Goal: Find specific page/section

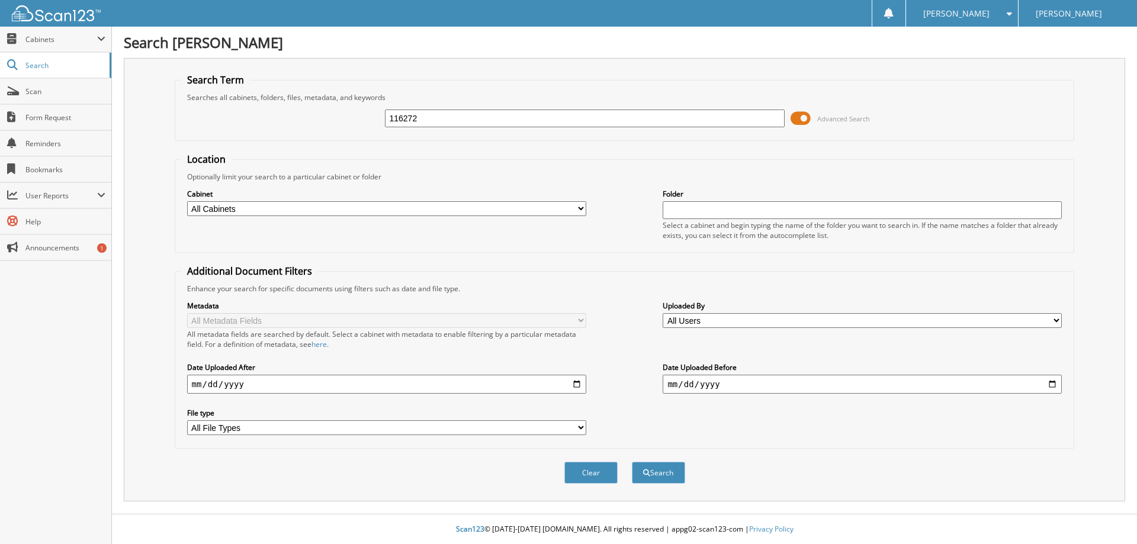
type input "116272"
click at [187, 201] on select "All Cabinets PARTS REBATES SERVICE RO Needs Filing" at bounding box center [386, 208] width 399 height 15
select select "23501"
click option "SERVICE RO" at bounding box center [0, 0] width 0 height 0
click at [663, 484] on button "Search" at bounding box center [658, 473] width 53 height 22
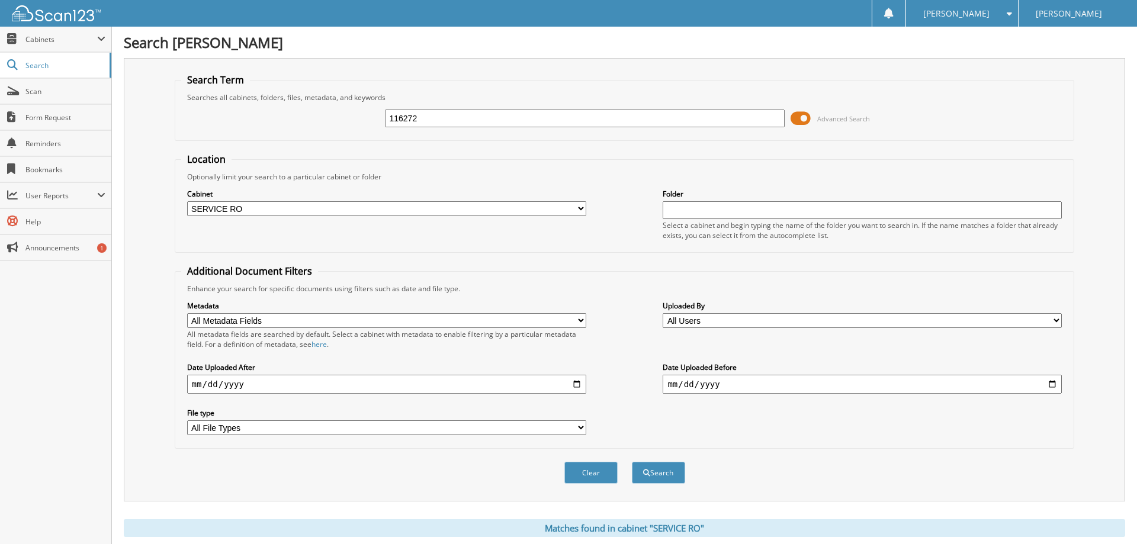
scroll to position [302, 0]
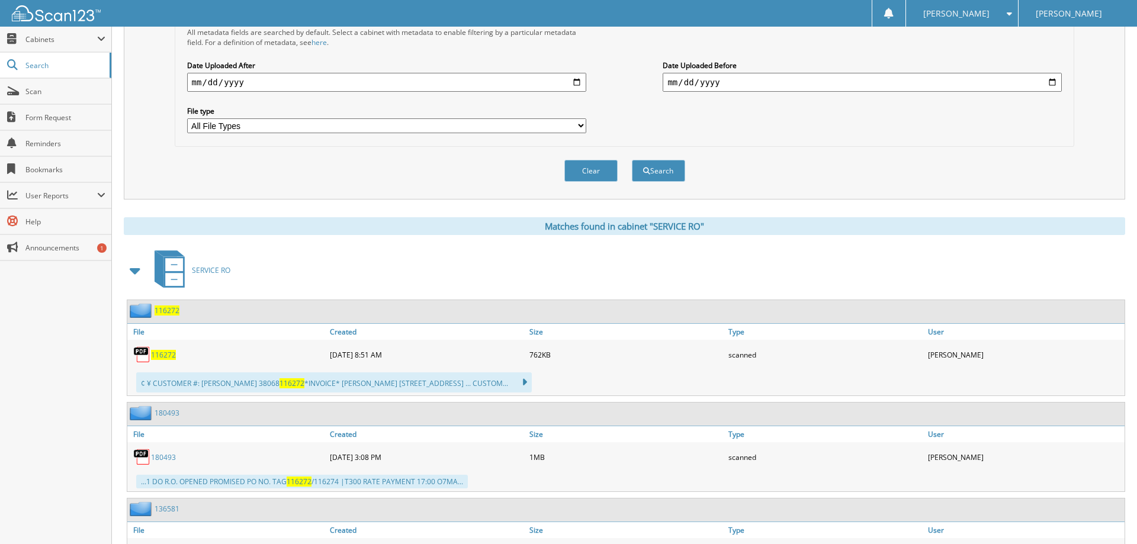
click at [156, 360] on span "116272" at bounding box center [163, 355] width 25 height 10
